Goal: Complete application form

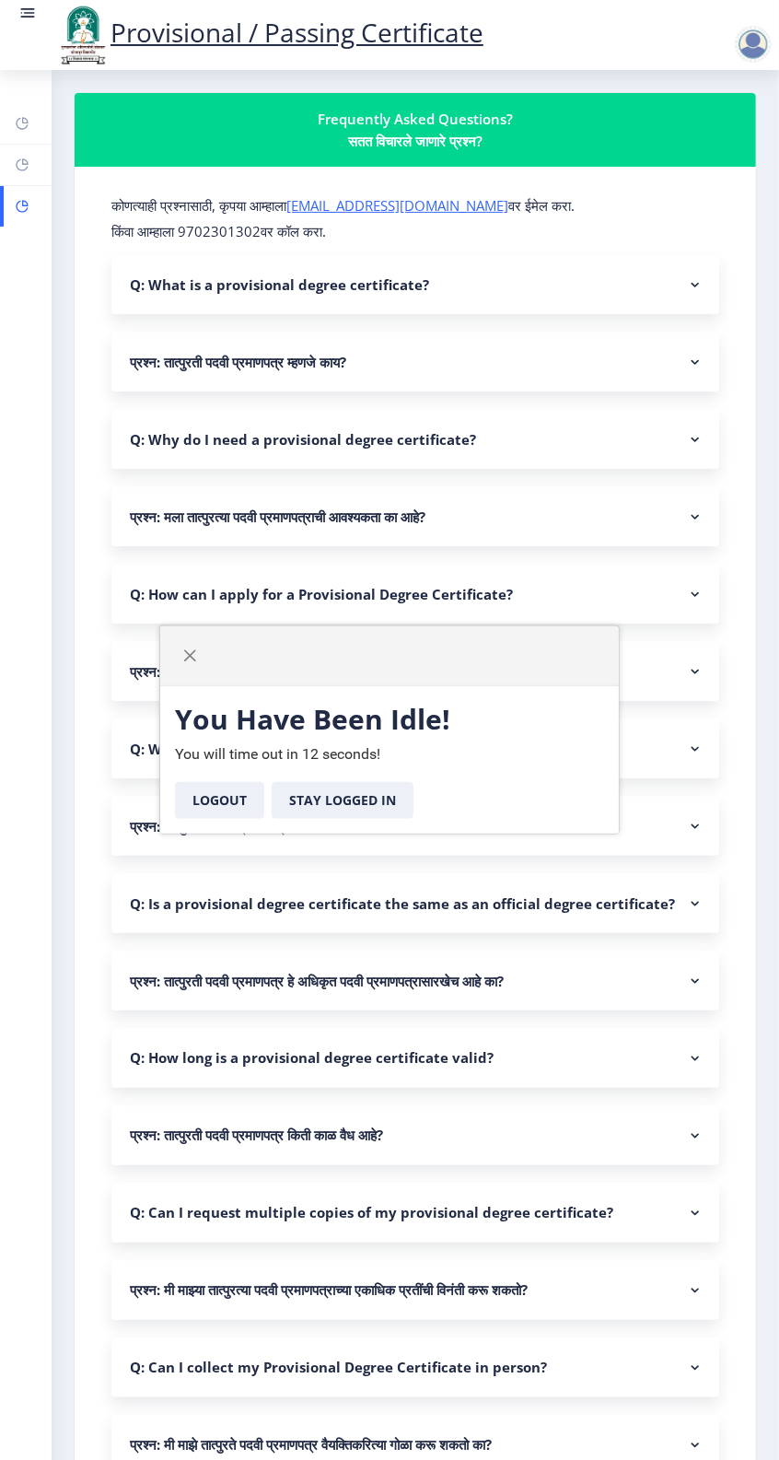
click at [352, 808] on button "Stay Logged In" at bounding box center [343, 800] width 142 height 37
click at [186, 651] on span "button" at bounding box center [189, 655] width 15 height 15
click at [371, 795] on button "Stay Logged In" at bounding box center [343, 800] width 142 height 37
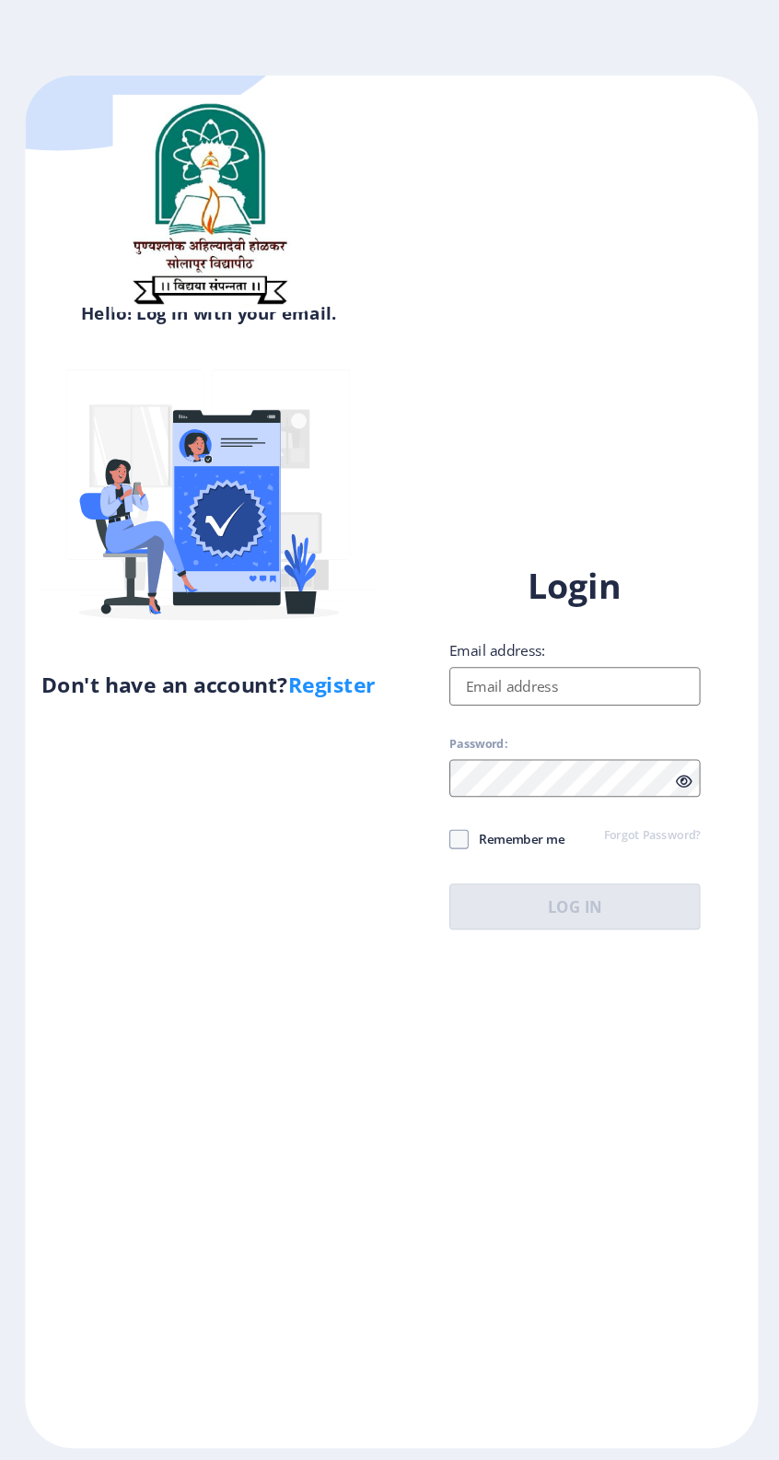
click at [548, 676] on input "Email address:" at bounding box center [565, 657] width 240 height 37
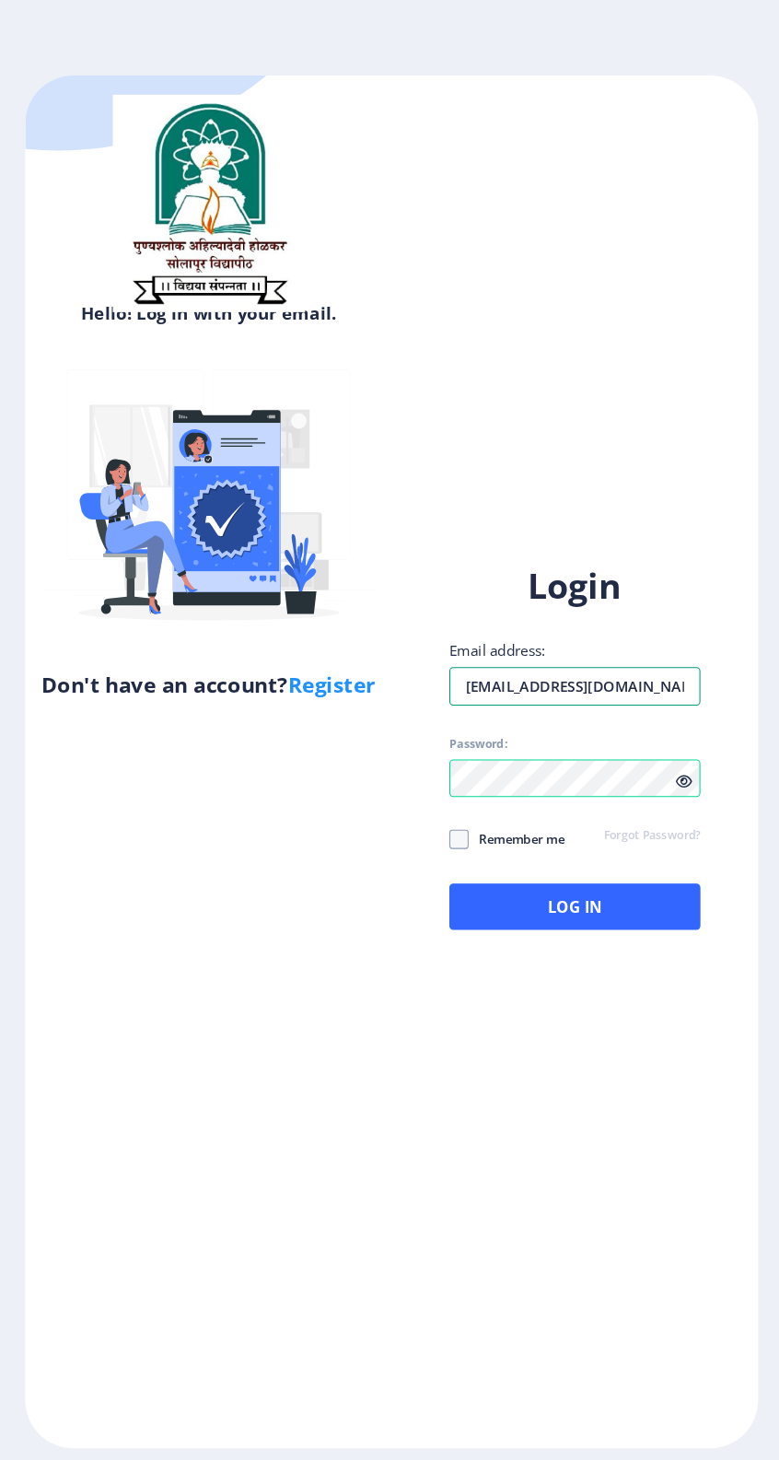
type input "rampaswan01459@gmail.com"
click at [685, 890] on button "Log In" at bounding box center [565, 868] width 240 height 44
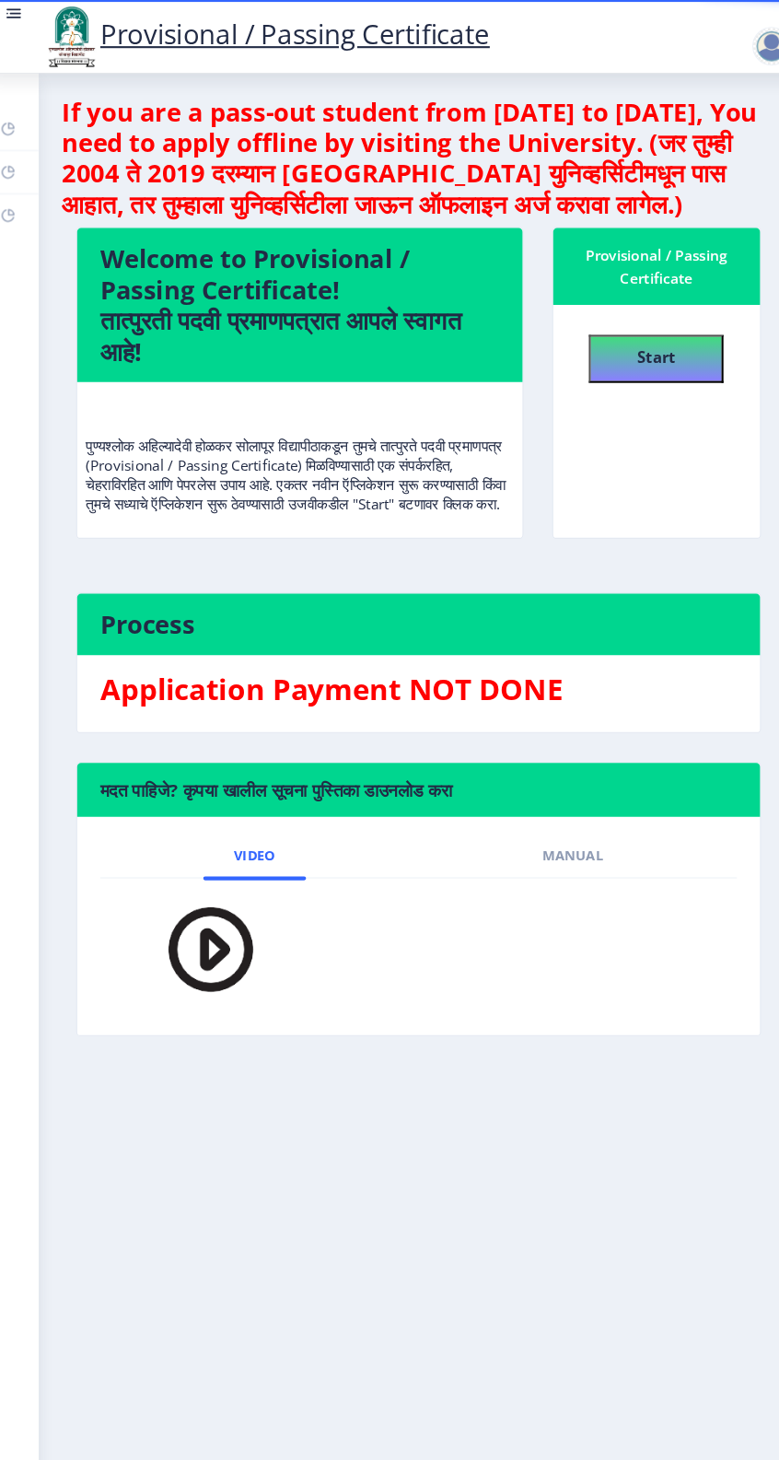
click at [491, 672] on h3 "Application Payment NOT DONE" at bounding box center [415, 660] width 610 height 37
click at [661, 352] on b "Start" at bounding box center [642, 341] width 37 height 20
select select "Grade A"
select select "Regular"
select select "None"
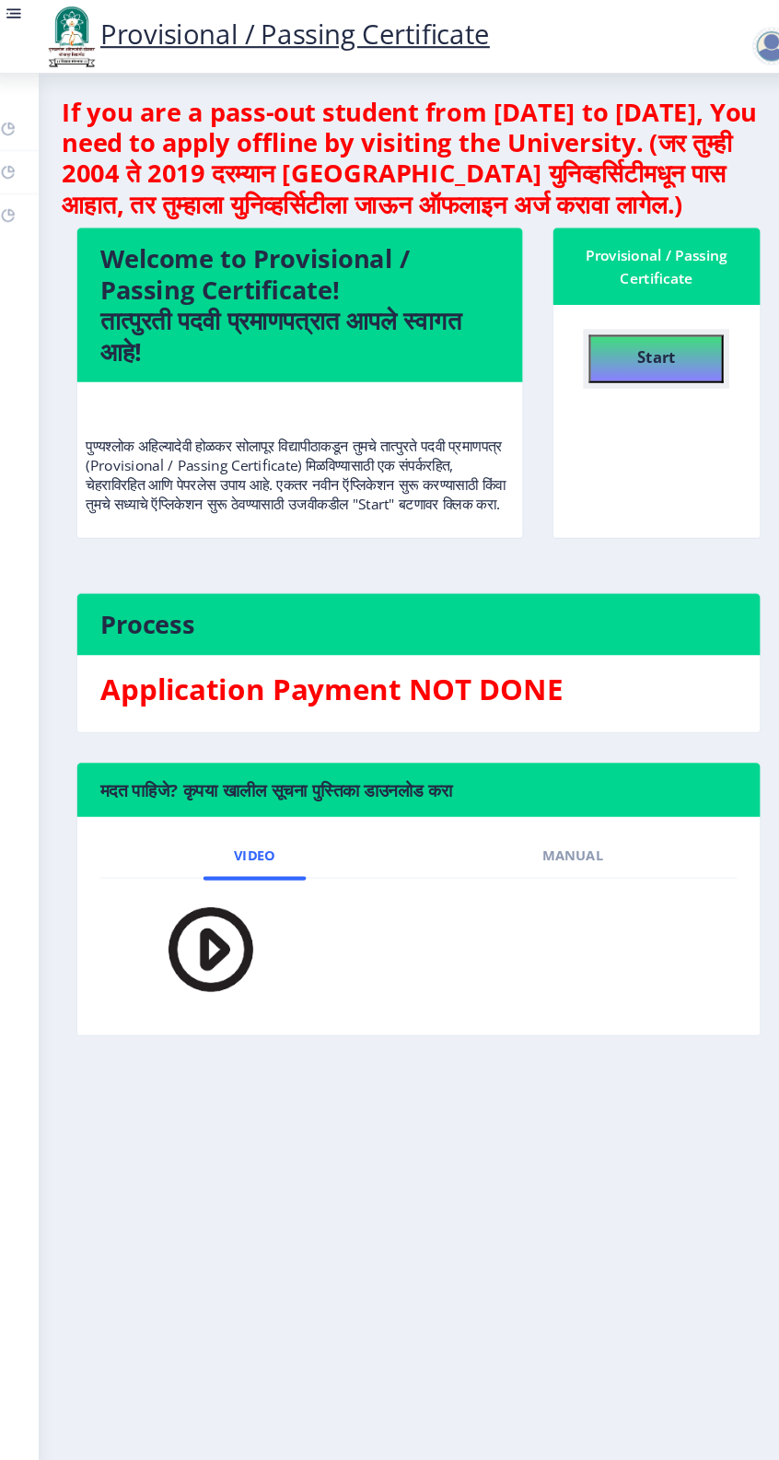
select select "2021"
select select "July"
select select "Semester"
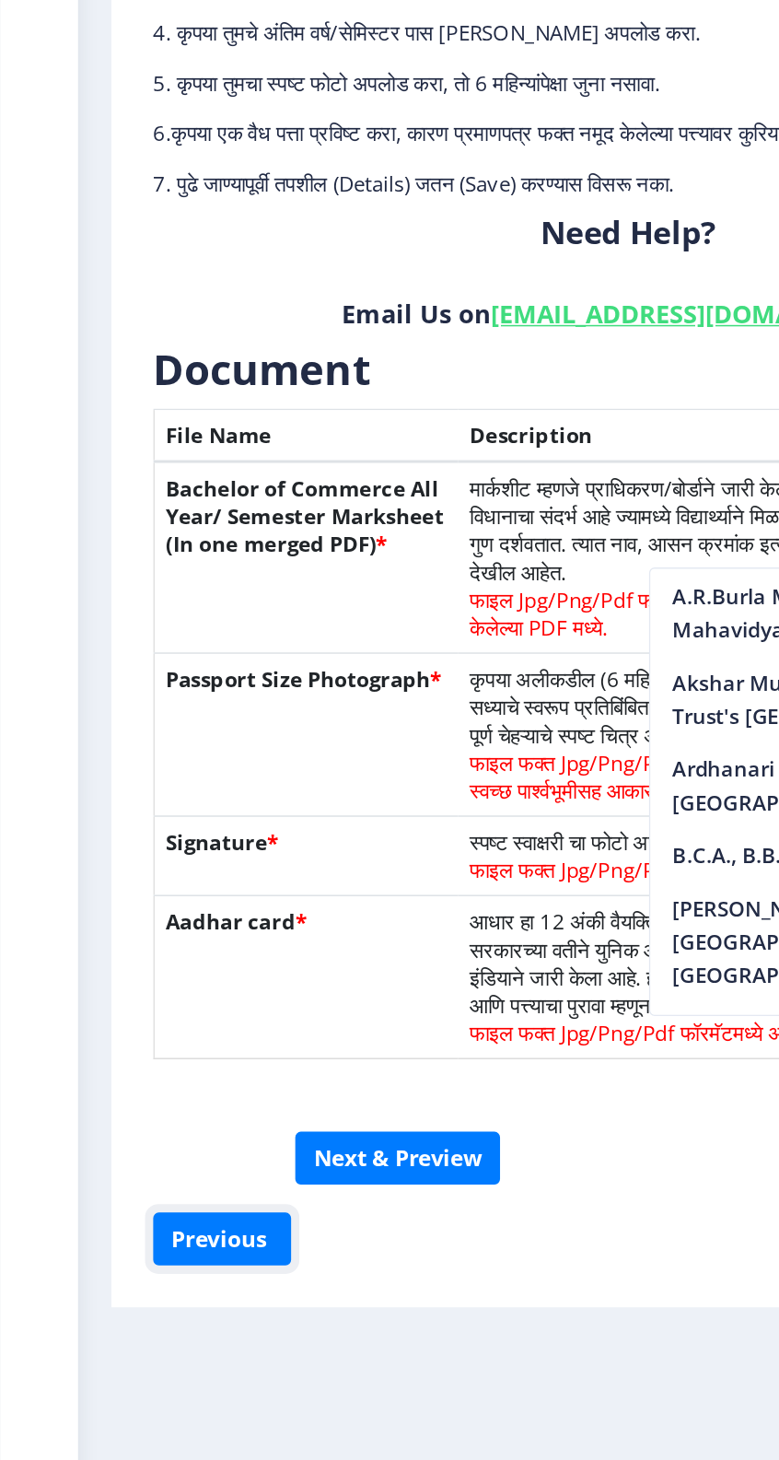
click at [145, 1116] on button "Previous ‍" at bounding box center [146, 1121] width 91 height 35
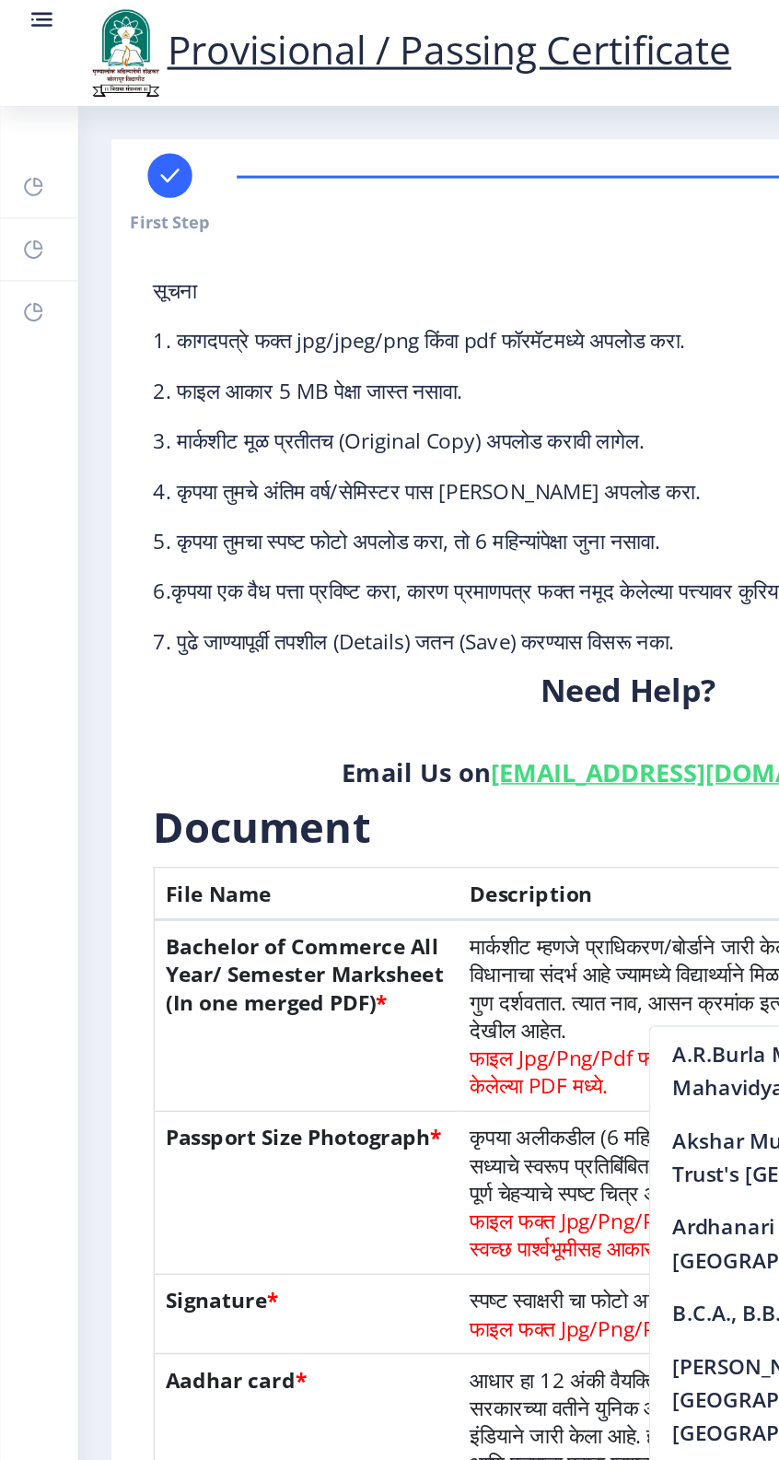
select select "Grade A"
select select "Regular"
select select "None"
select select "2021"
select select "July"
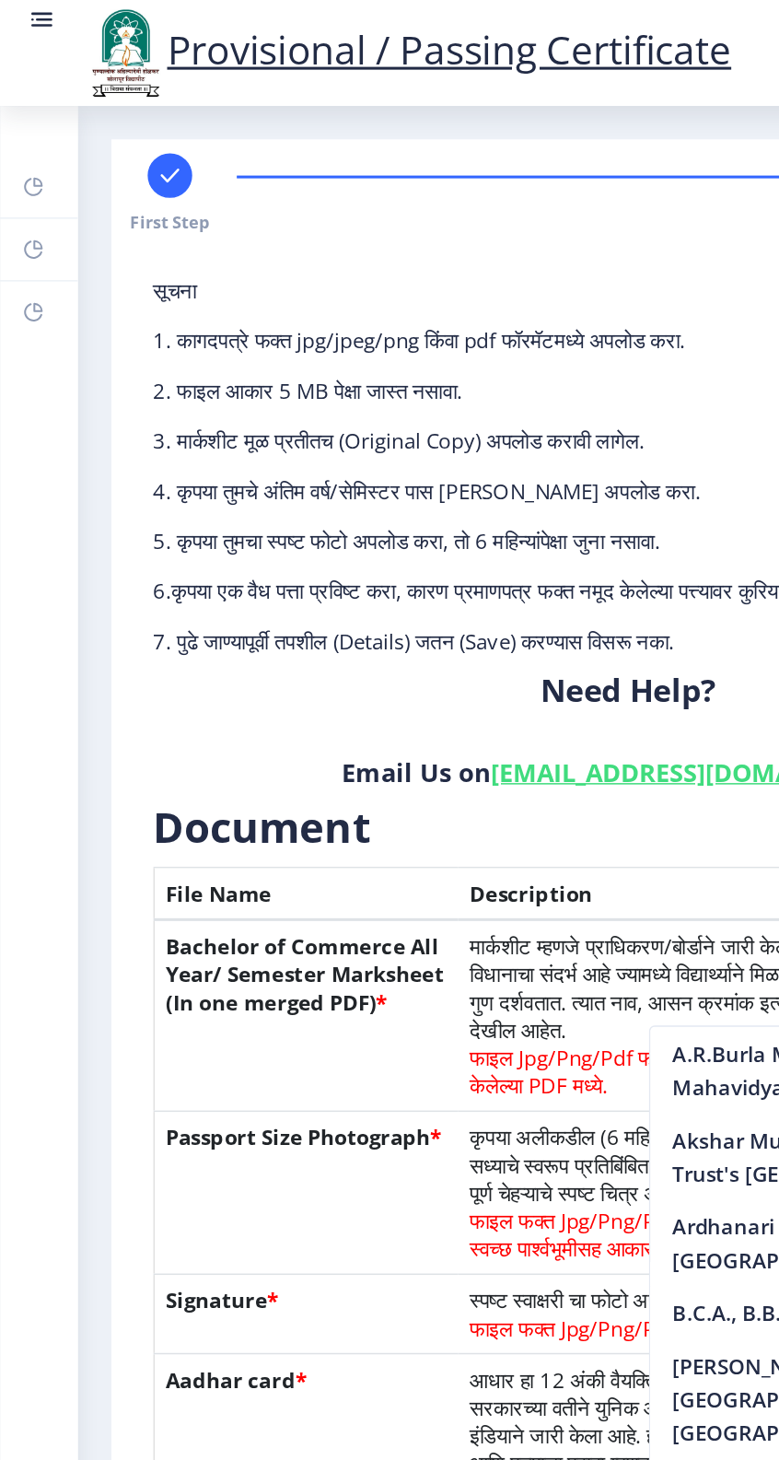
select select "Semester"
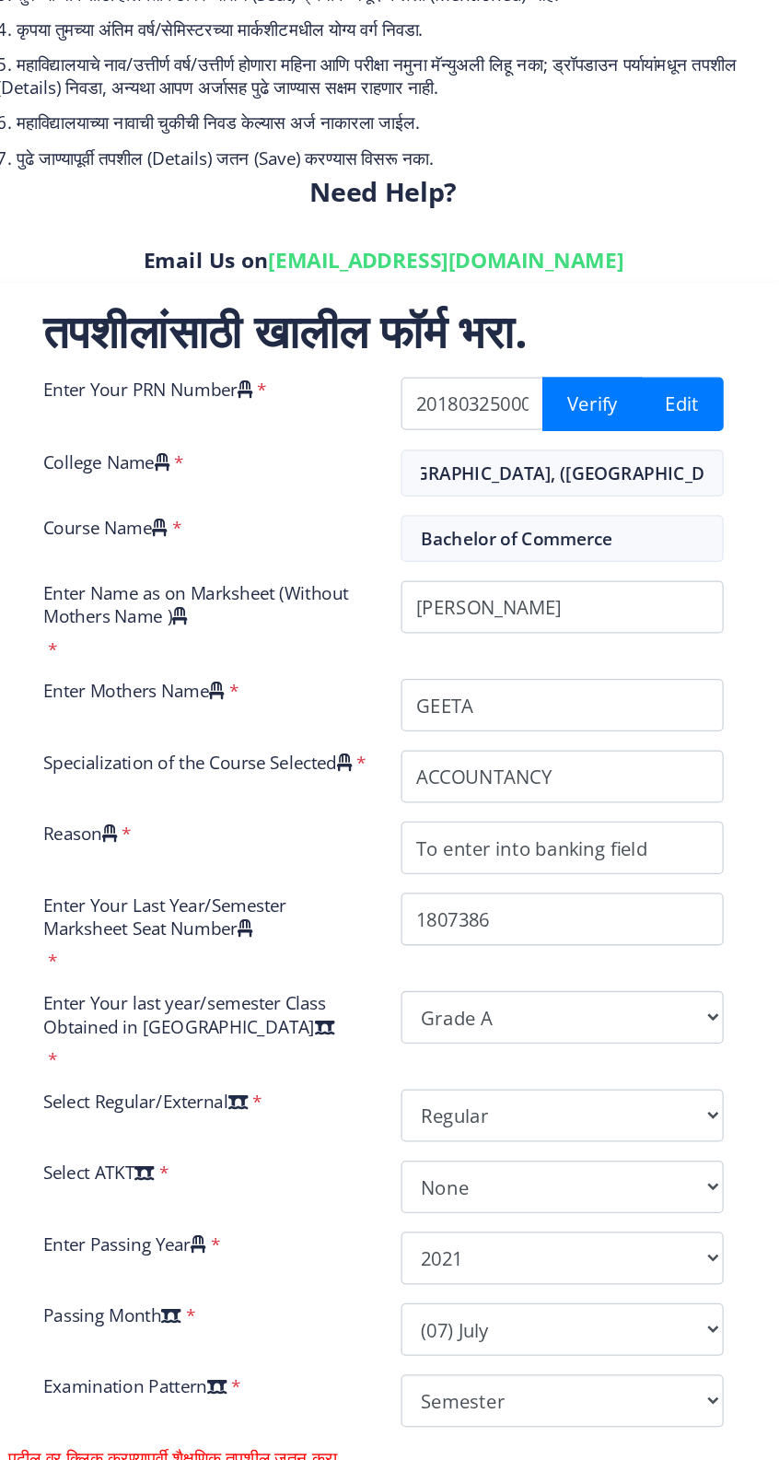
scroll to position [0, 0]
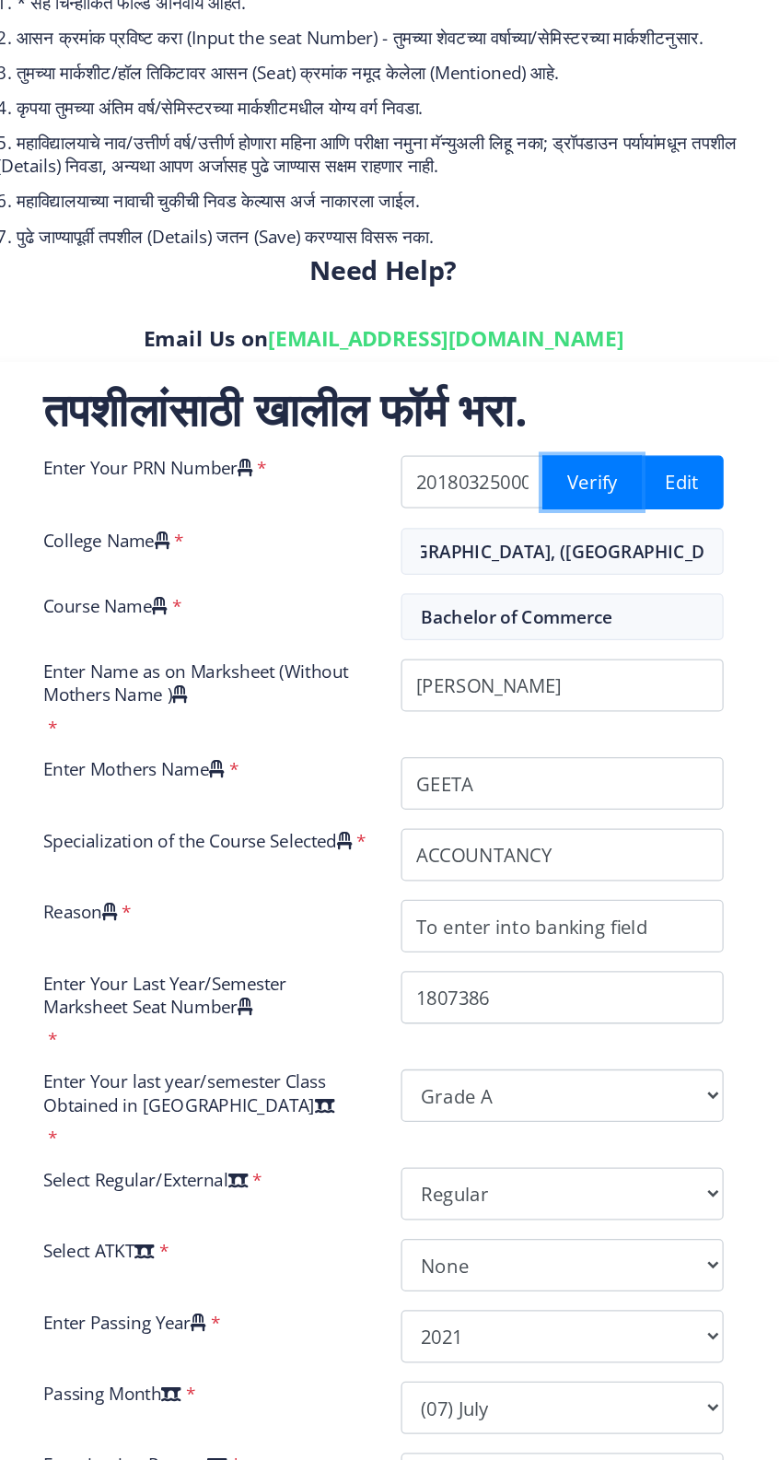
click at [584, 594] on button "Verify" at bounding box center [580, 597] width 78 height 42
select select "Grade A"
select select "Regular"
select select "None"
select select "2021"
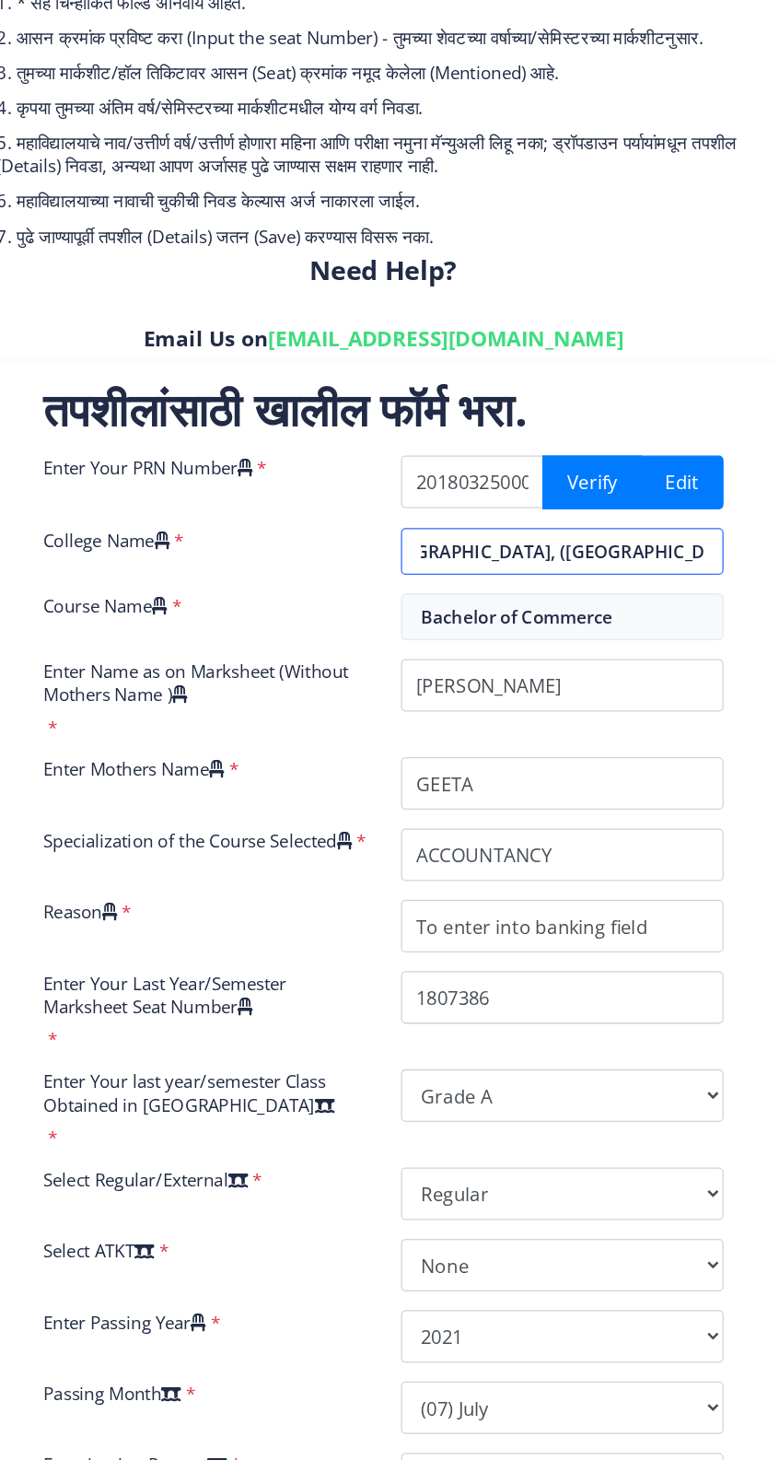
select select "July"
select select "Semester"
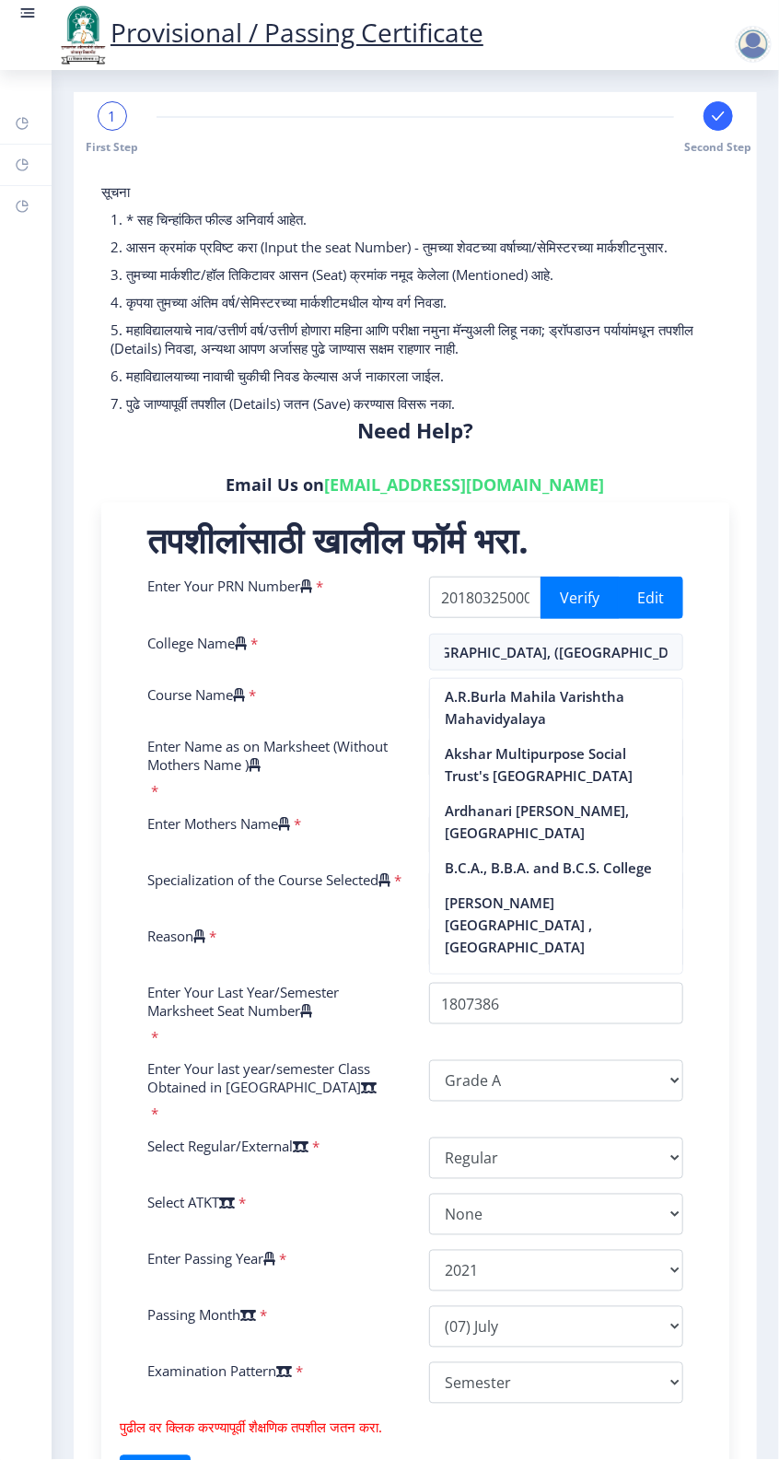
click at [752, 49] on div at bounding box center [753, 44] width 37 height 37
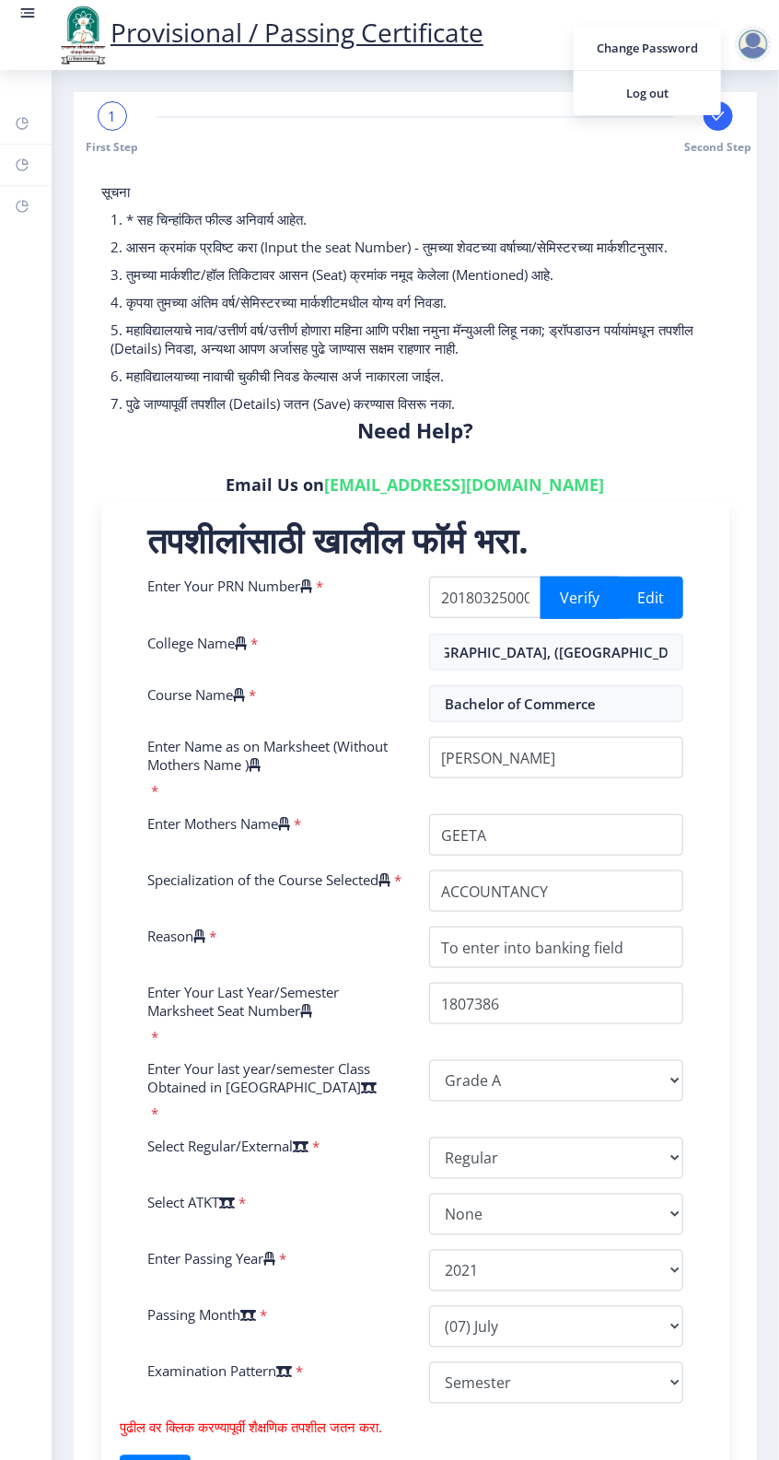
scroll to position [0, 38]
click at [658, 101] on span "Log out" at bounding box center [647, 93] width 118 height 22
